Goal: Contribute content

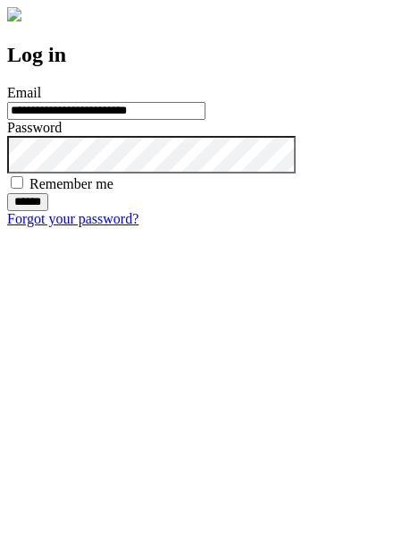
type input "**********"
click at [48, 211] on input "******" at bounding box center [27, 202] width 41 height 18
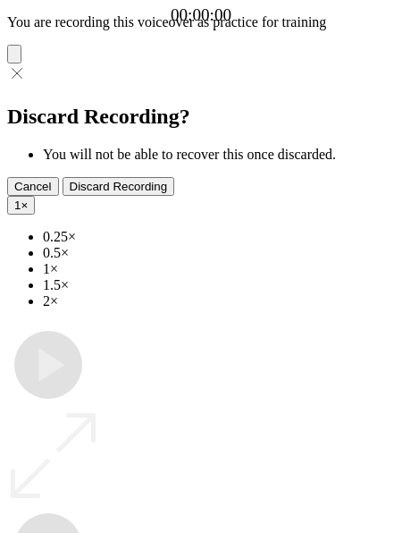
type input "**********"
